Goal: Task Accomplishment & Management: Use online tool/utility

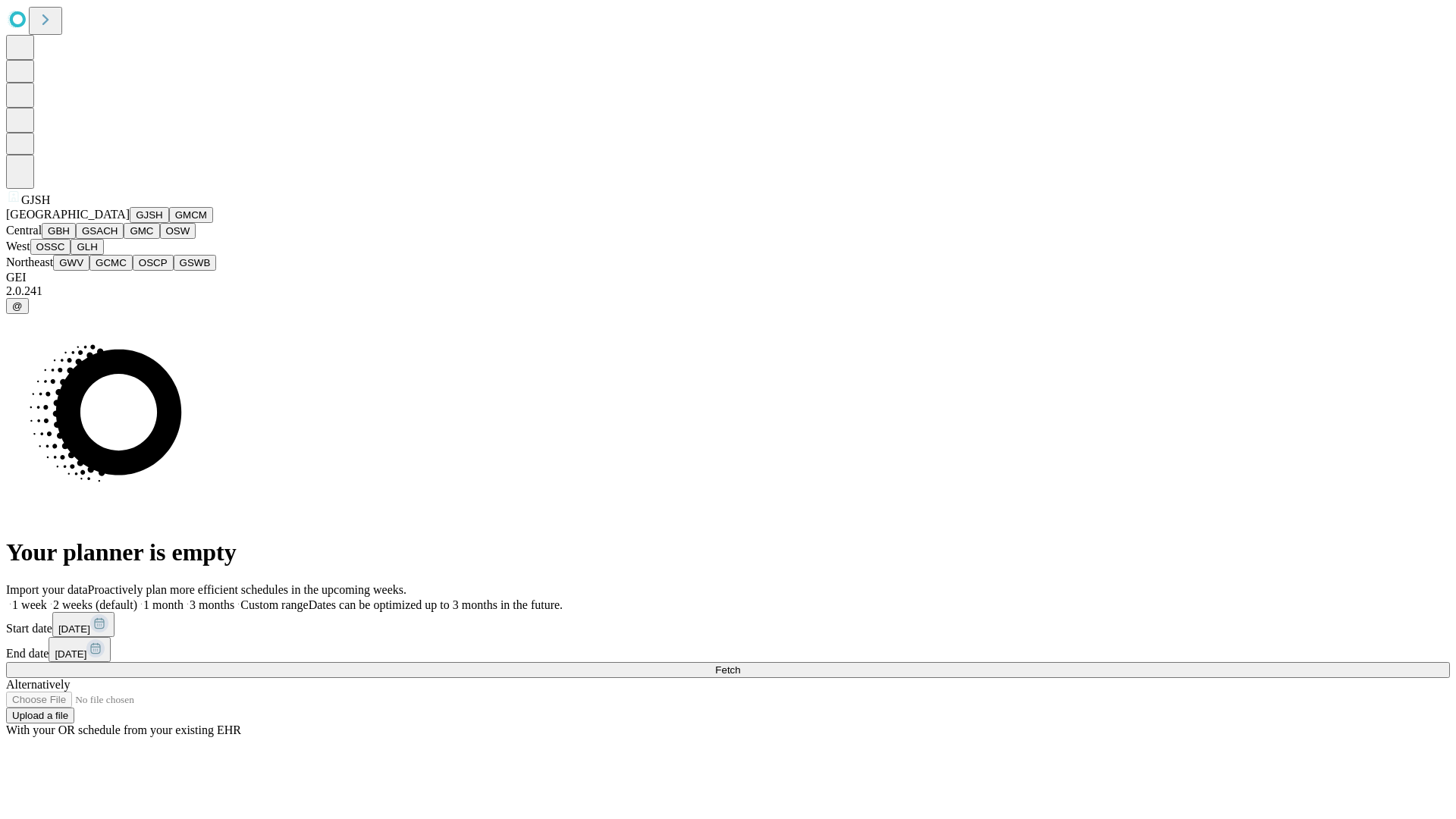
click at [129, 223] on button "GJSH" at bounding box center [149, 215] width 39 height 16
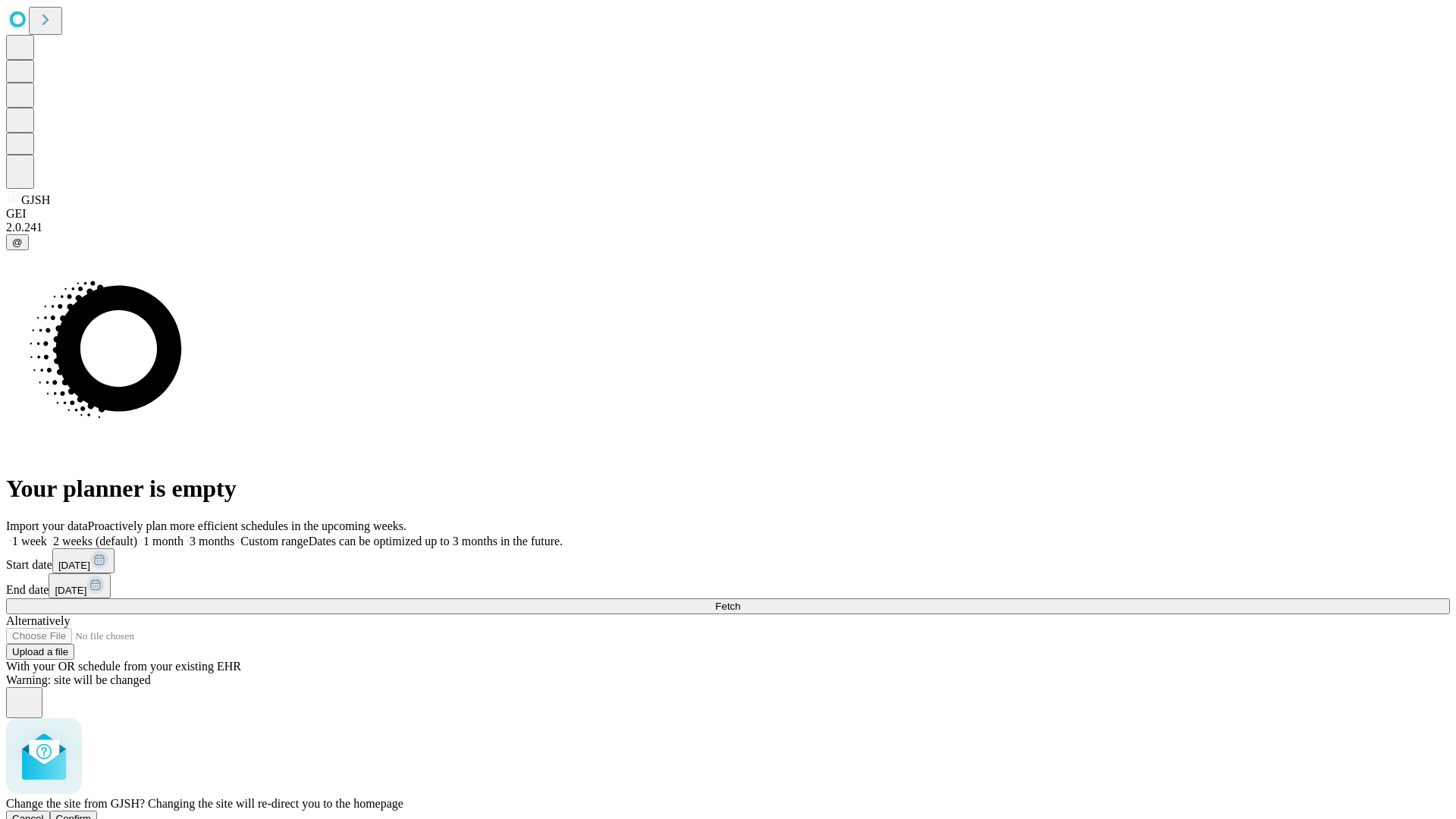
click at [92, 813] on span "Confirm" at bounding box center [75, 819] width 36 height 11
click at [47, 535] on label "1 week" at bounding box center [26, 541] width 41 height 13
click at [740, 600] on span "Fetch" at bounding box center [727, 606] width 25 height 11
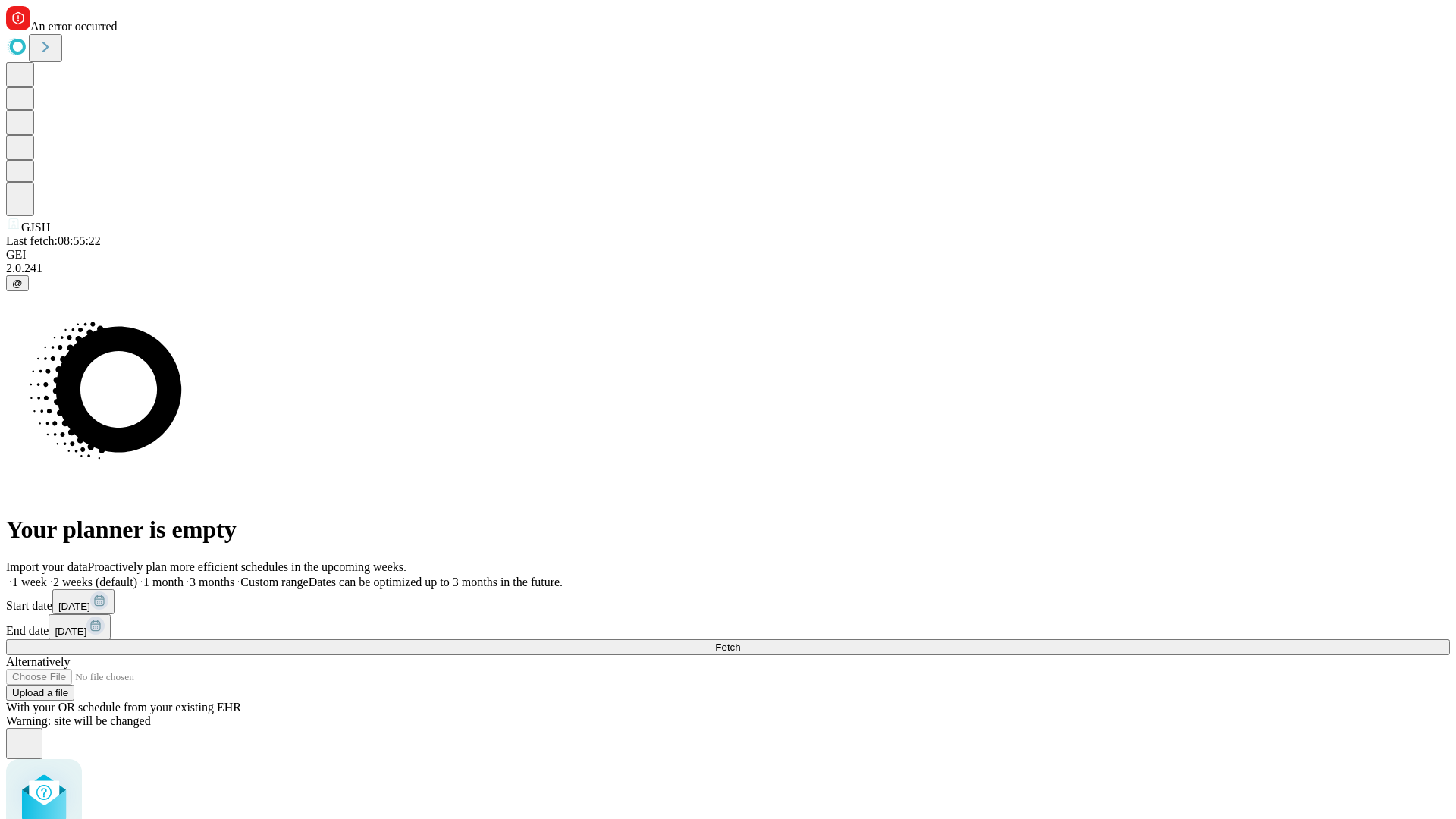
click at [47, 576] on label "1 week" at bounding box center [26, 582] width 41 height 13
click at [740, 641] on span "Fetch" at bounding box center [727, 647] width 25 height 11
click at [47, 576] on label "1 week" at bounding box center [26, 582] width 41 height 13
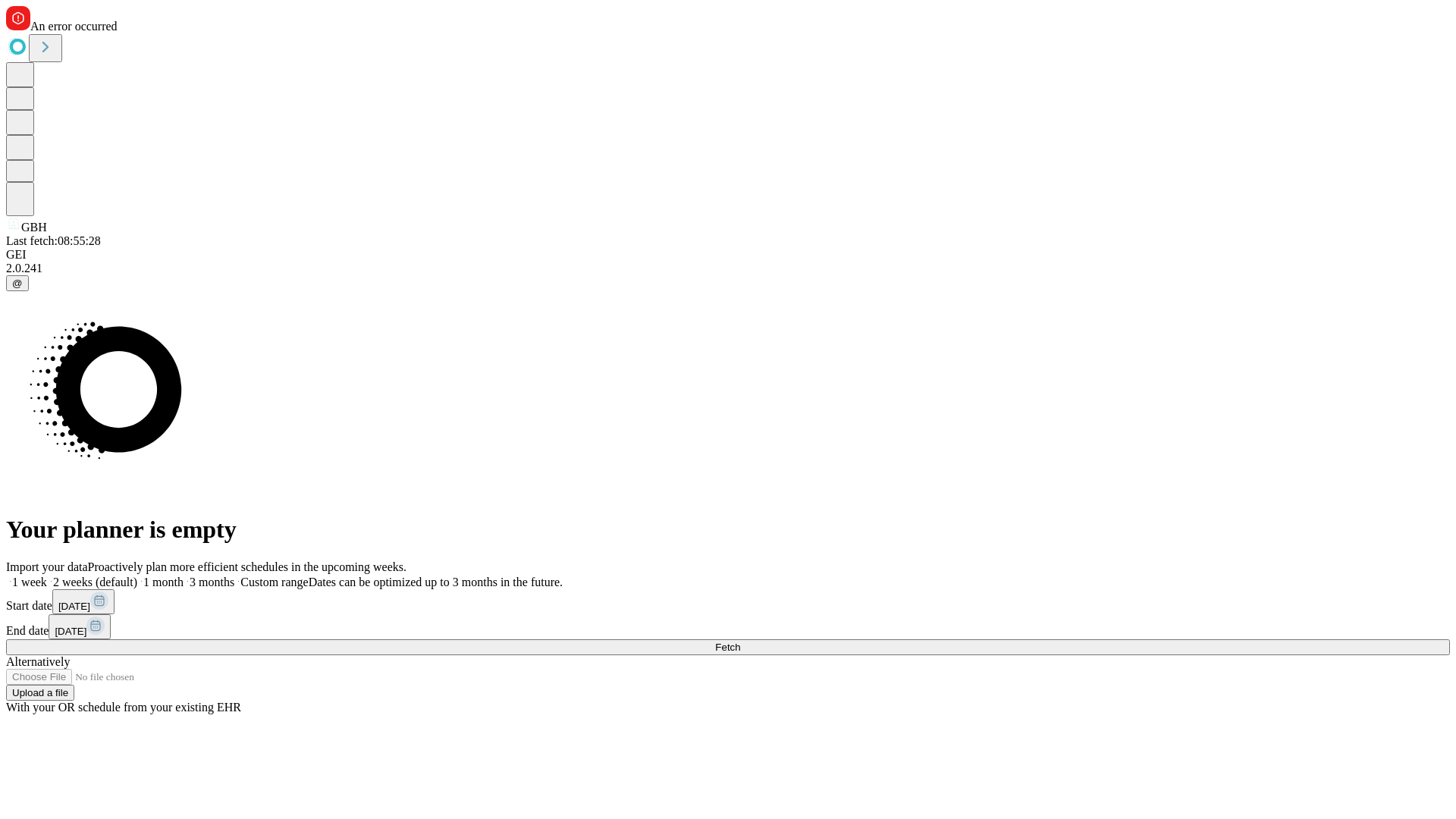
click at [740, 641] on span "Fetch" at bounding box center [727, 647] width 25 height 11
click at [47, 576] on label "1 week" at bounding box center [26, 582] width 41 height 13
click at [740, 641] on span "Fetch" at bounding box center [727, 647] width 25 height 11
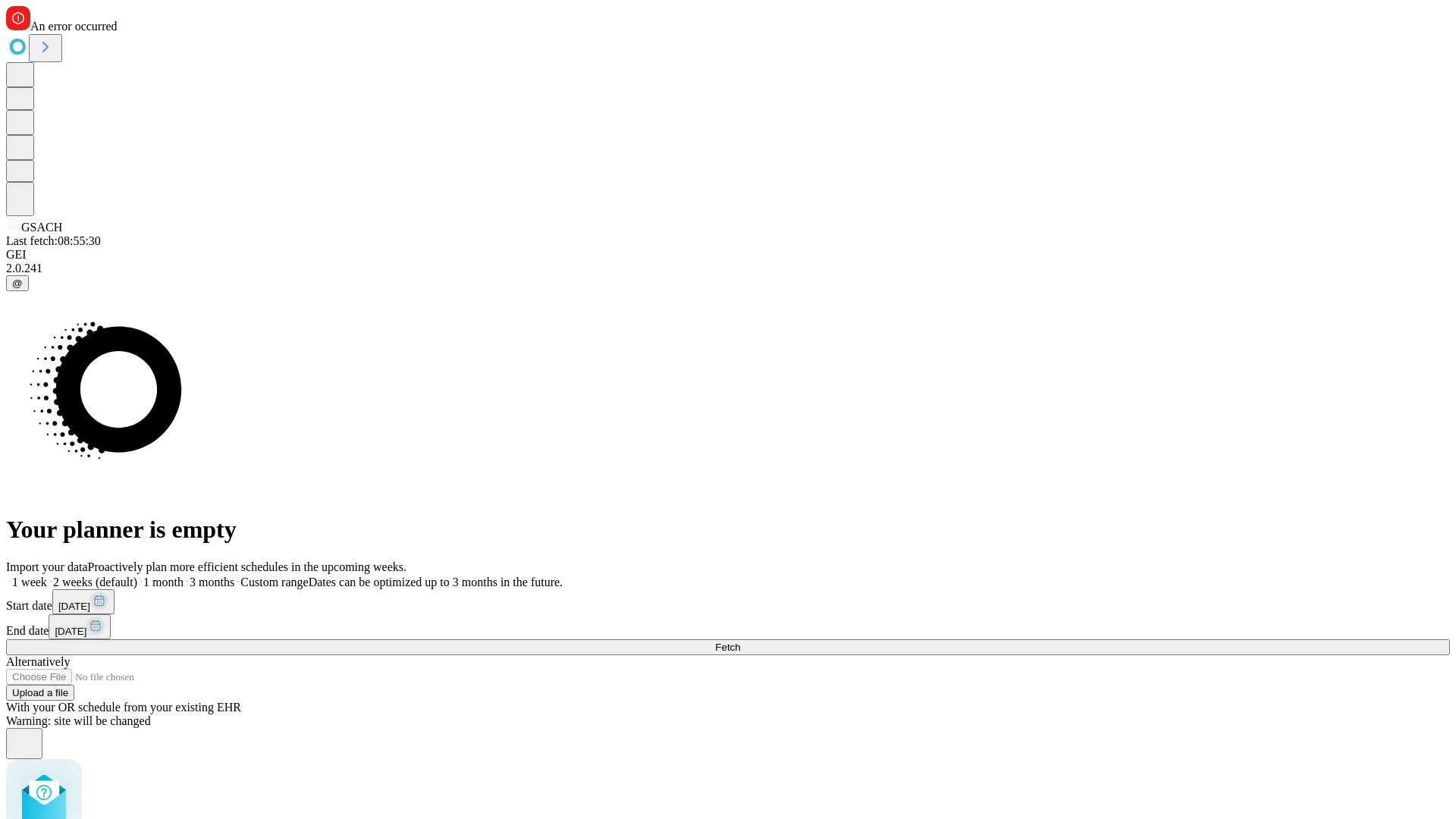
click at [47, 576] on label "1 week" at bounding box center [26, 582] width 41 height 13
click at [740, 641] on span "Fetch" at bounding box center [727, 647] width 25 height 11
click at [47, 576] on label "1 week" at bounding box center [26, 582] width 41 height 13
click at [740, 641] on span "Fetch" at bounding box center [727, 647] width 25 height 11
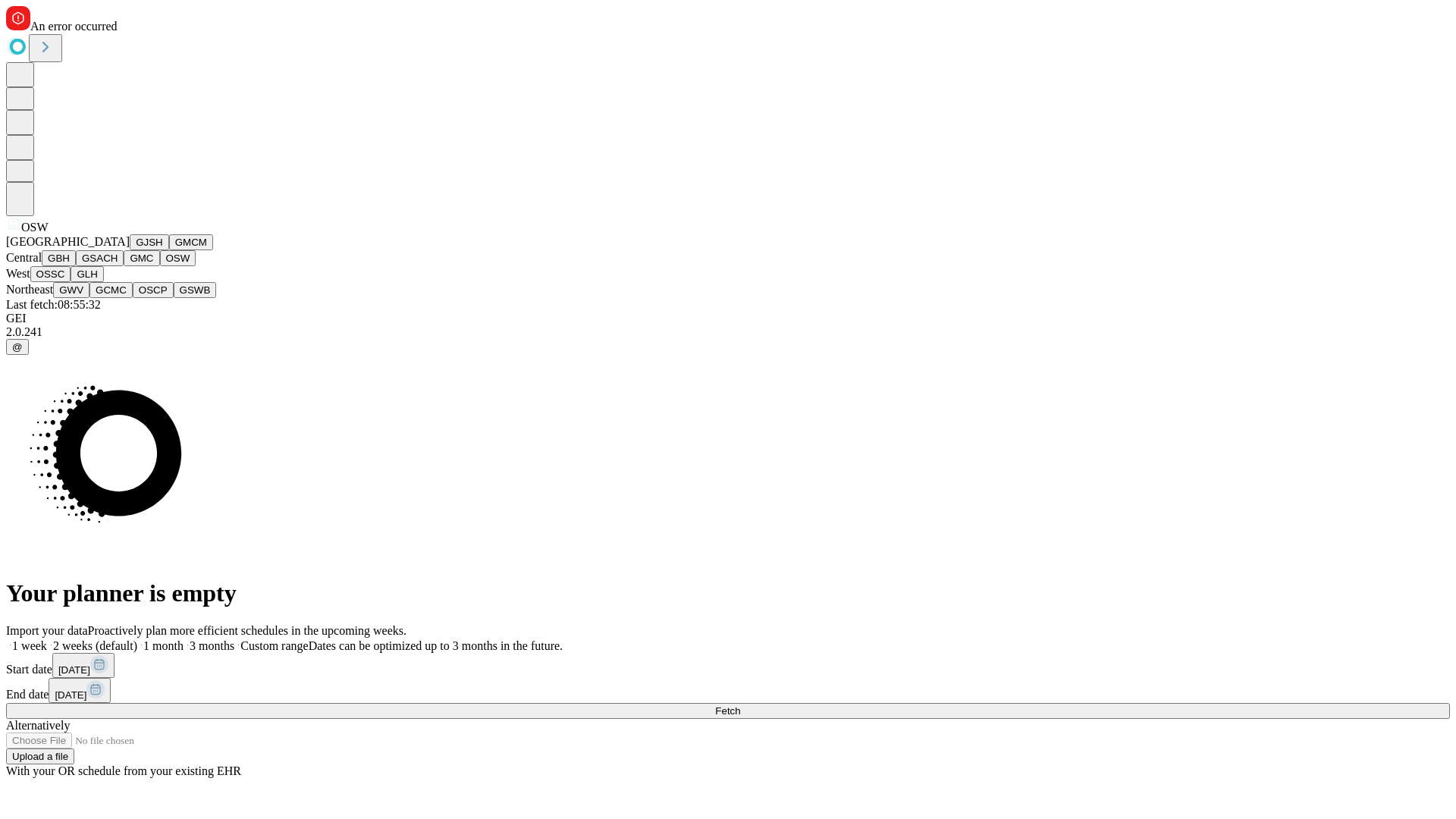
click at [71, 282] on button "OSSC" at bounding box center [51, 274] width 41 height 16
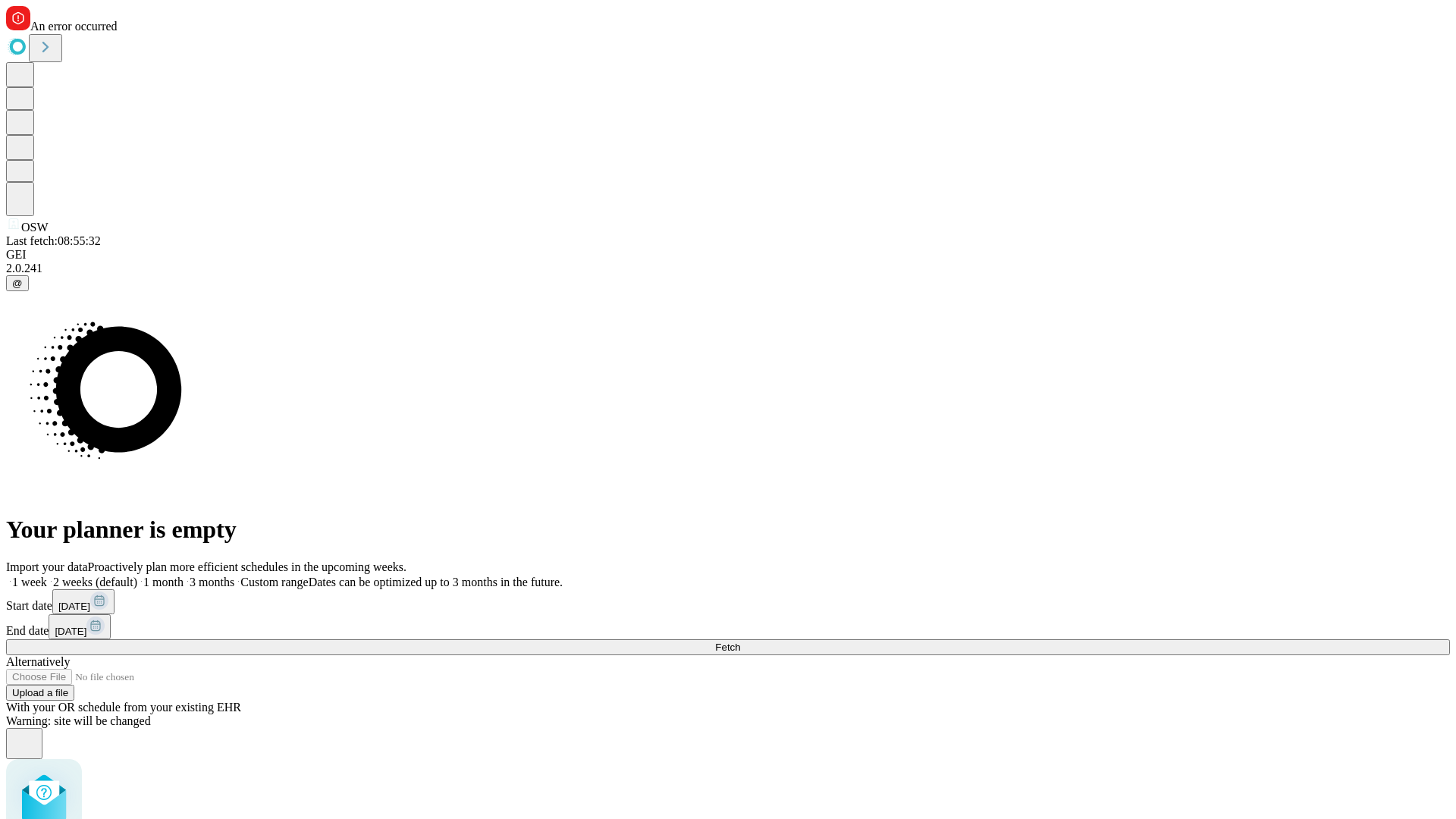
click at [47, 576] on label "1 week" at bounding box center [26, 582] width 41 height 13
click at [740, 641] on span "Fetch" at bounding box center [727, 647] width 25 height 11
click at [47, 576] on label "1 week" at bounding box center [26, 582] width 41 height 13
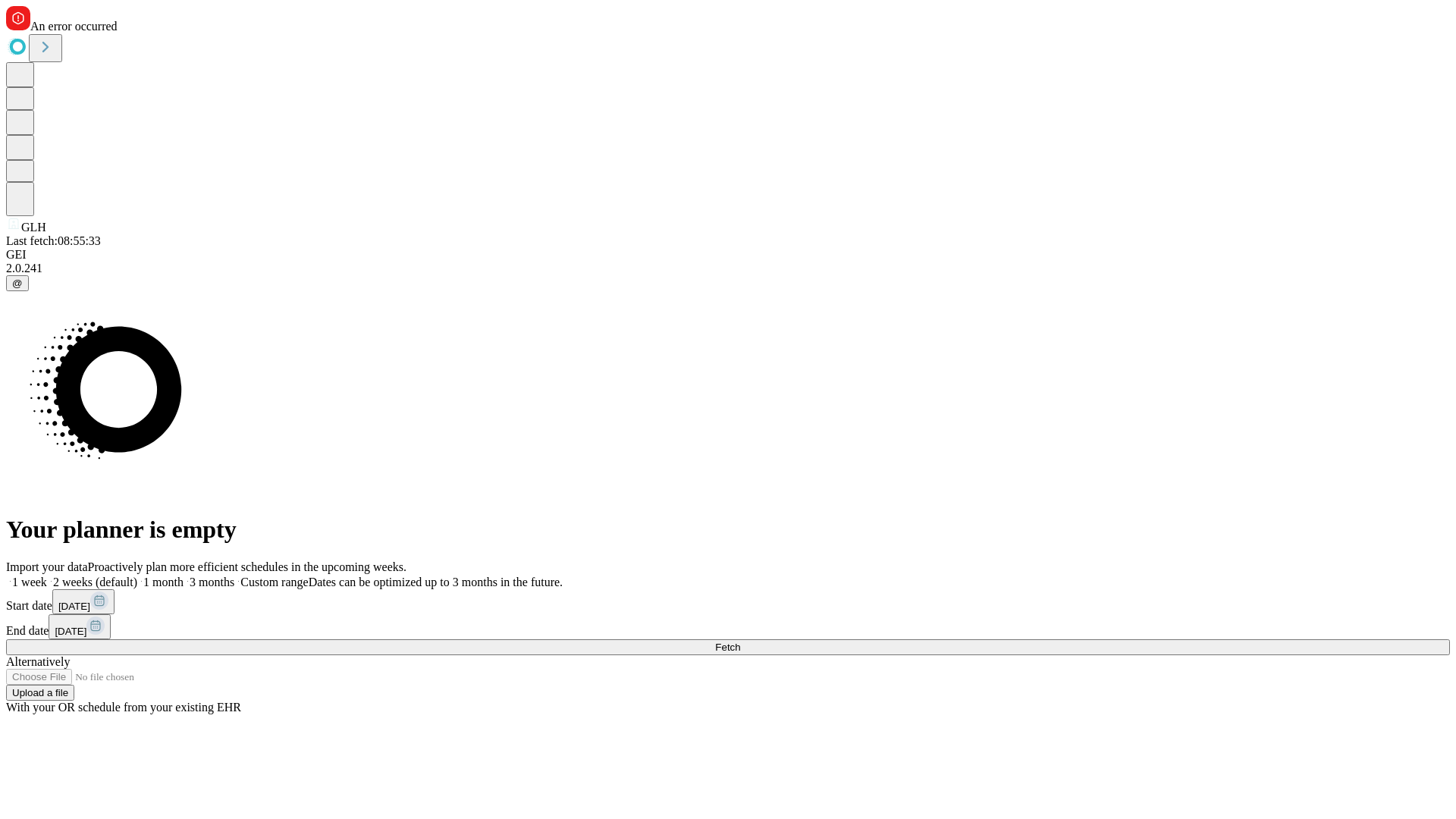
click at [740, 641] on span "Fetch" at bounding box center [727, 647] width 25 height 11
click at [47, 576] on label "1 week" at bounding box center [26, 582] width 41 height 13
click at [740, 641] on span "Fetch" at bounding box center [727, 647] width 25 height 11
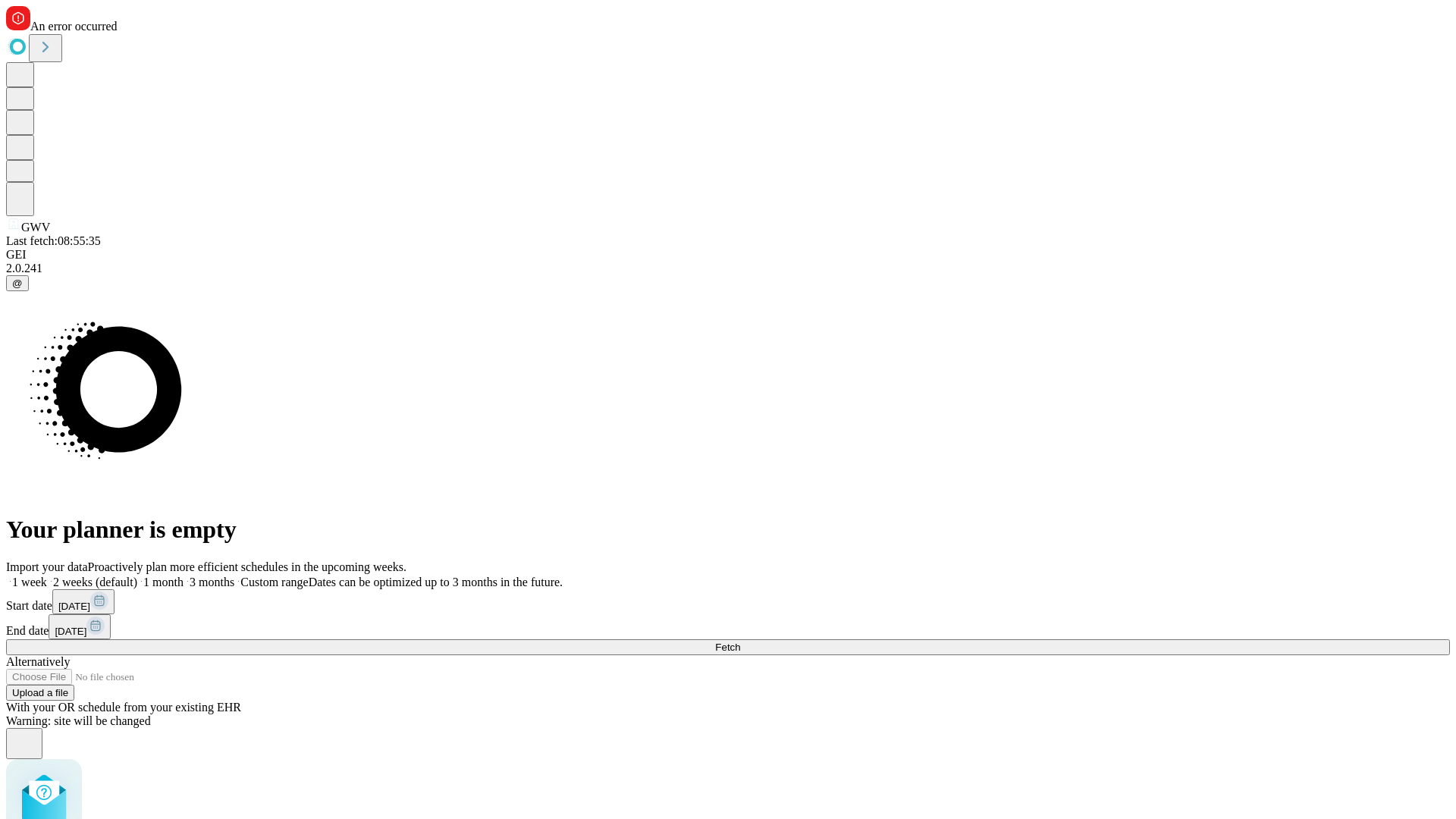
click at [47, 576] on label "1 week" at bounding box center [26, 582] width 41 height 13
click at [740, 641] on span "Fetch" at bounding box center [727, 647] width 25 height 11
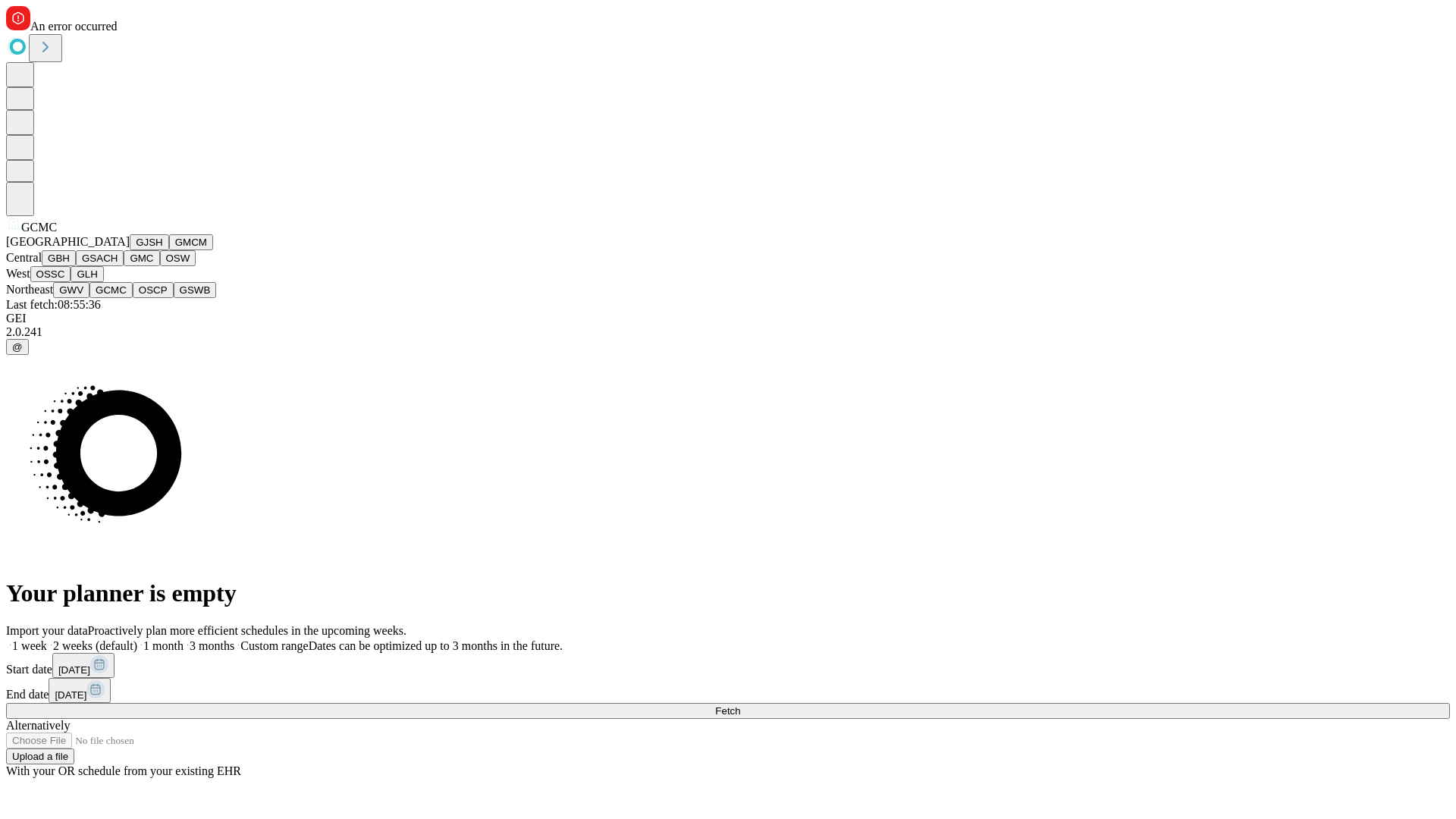
click at [133, 298] on button "OSCP" at bounding box center [153, 289] width 41 height 16
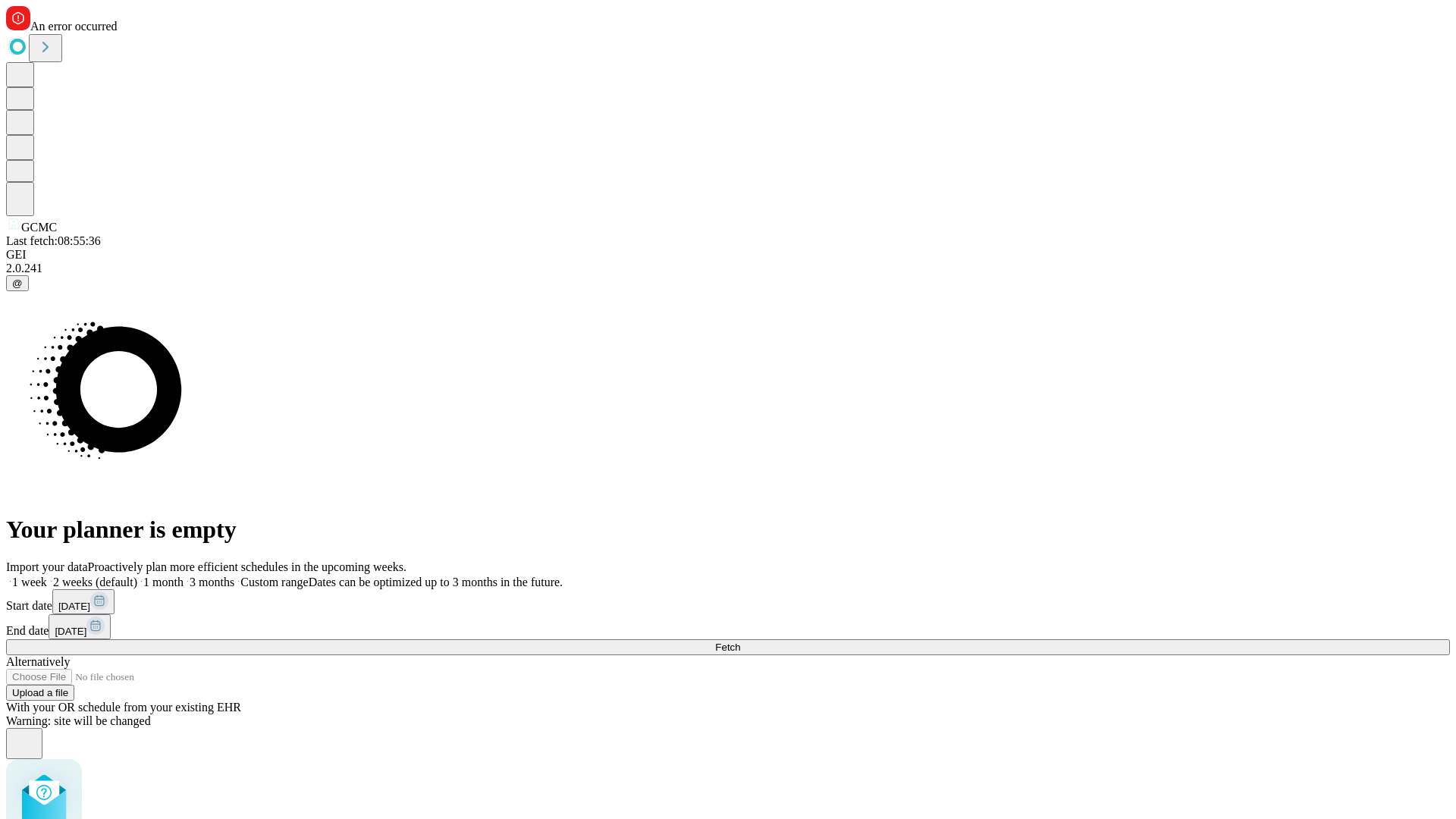
click at [47, 576] on label "1 week" at bounding box center [26, 582] width 41 height 13
click at [740, 641] on span "Fetch" at bounding box center [727, 647] width 25 height 11
click at [47, 576] on label "1 week" at bounding box center [26, 582] width 41 height 13
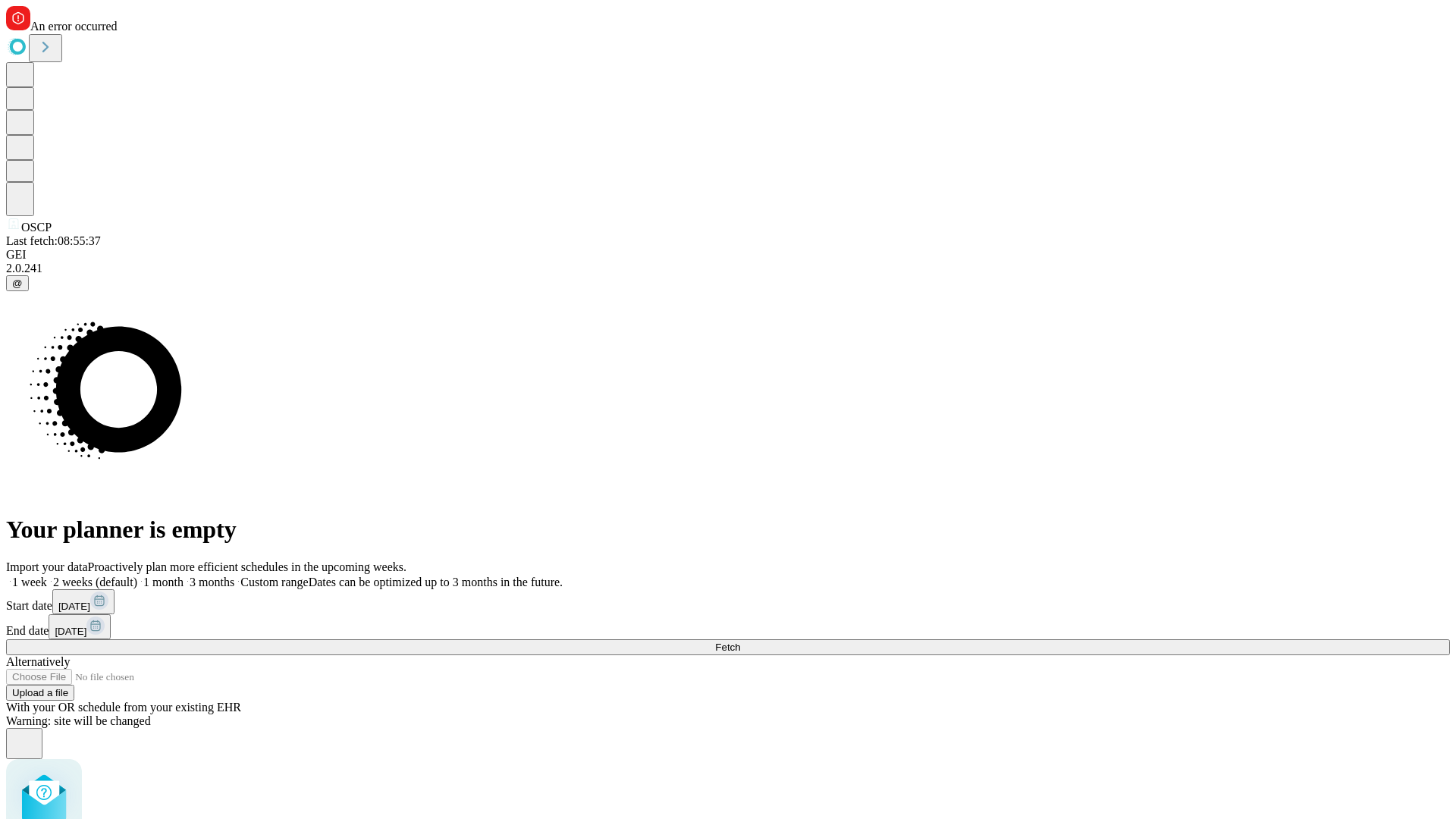
click at [740, 641] on span "Fetch" at bounding box center [727, 647] width 25 height 11
